Goal: Entertainment & Leisure: Consume media (video, audio)

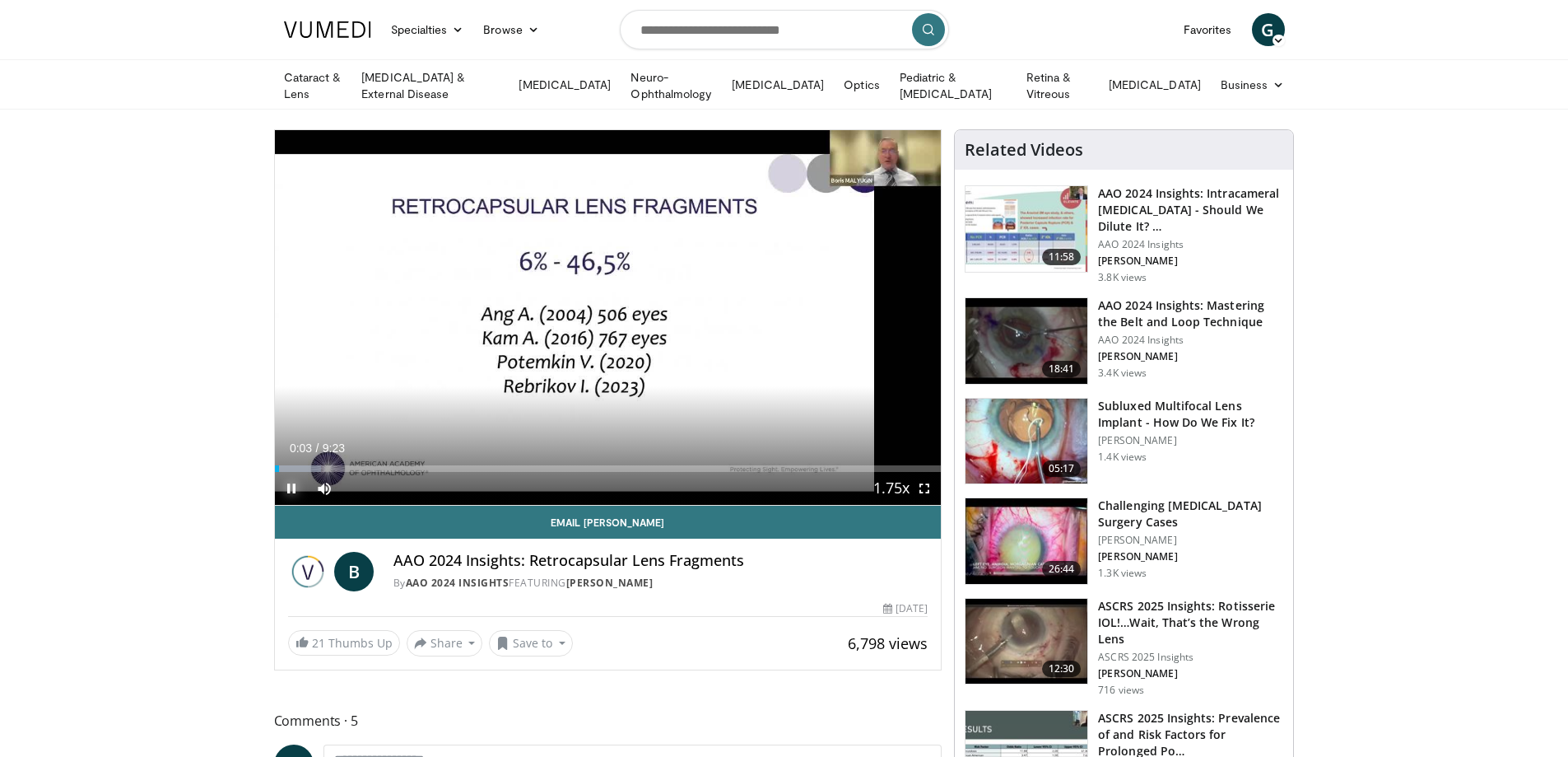
click at [287, 487] on span "Video Player" at bounding box center [291, 488] width 32 height 32
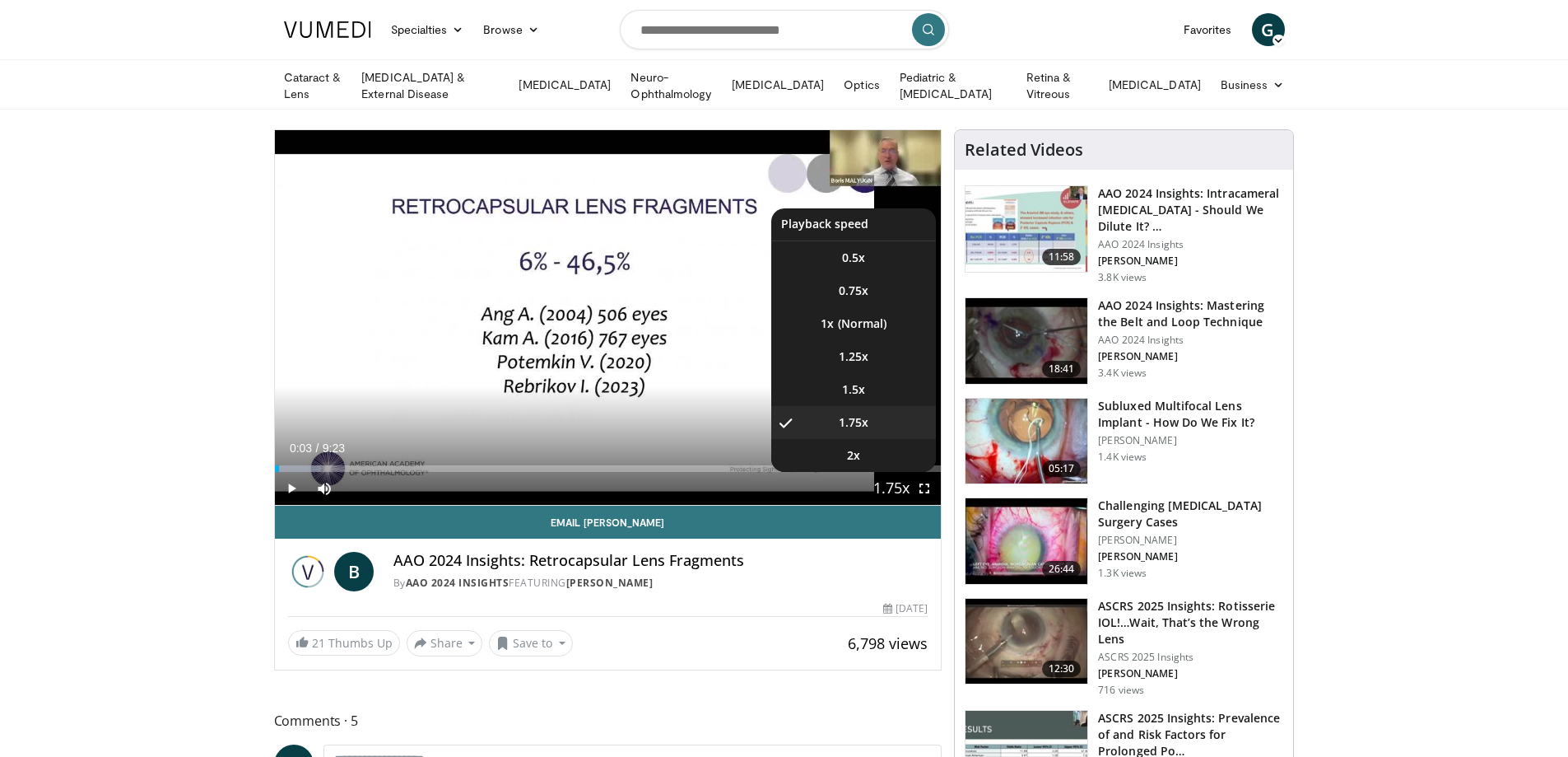
click at [887, 492] on span "Video Player" at bounding box center [891, 489] width 23 height 32
click at [858, 348] on span "1.25x" at bounding box center [853, 356] width 29 height 17
